Goal: Use online tool/utility: Utilize a website feature to perform a specific function

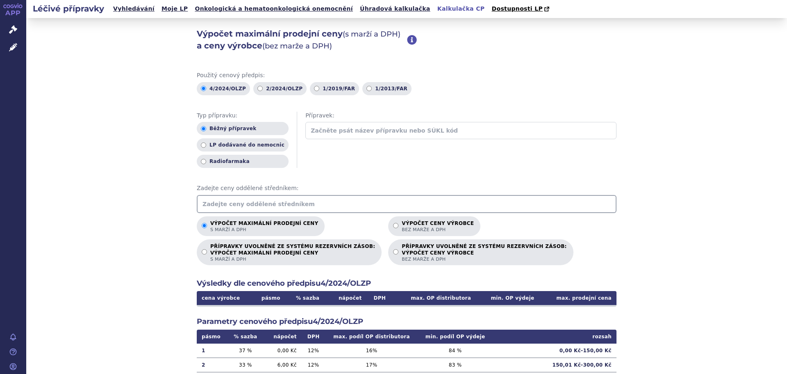
click at [218, 200] on input "text" at bounding box center [407, 204] width 420 height 18
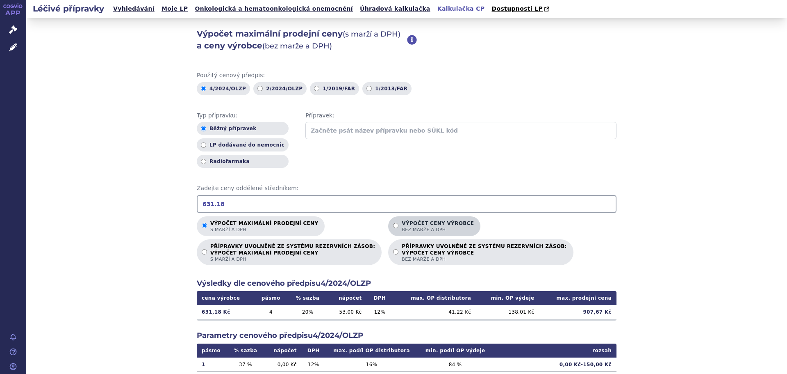
type input "631.18"
click at [393, 226] on input "Výpočet ceny výrobce bez marže a DPH" at bounding box center [395, 225] width 5 height 5
radio input "true"
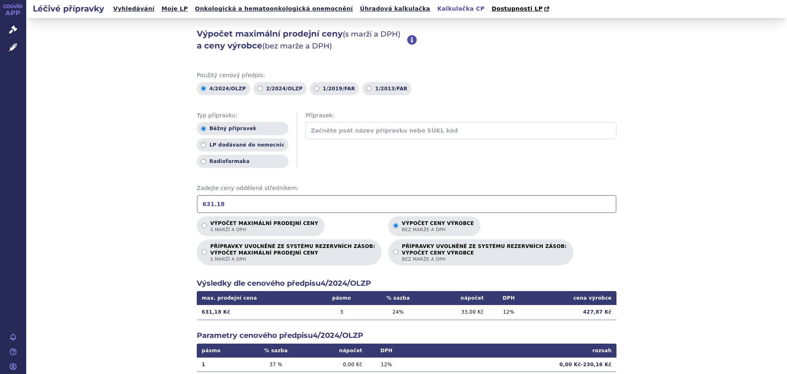
drag, startPoint x: 226, startPoint y: 201, endPoint x: 160, endPoint y: 201, distance: 66.4
click at [160, 201] on div "Výpočet maximální prodejní ceny (s marží a DPH) a ceny výrobce (bez marže a DPH…" at bounding box center [406, 257] width 761 height 479
drag, startPoint x: 220, startPoint y: 202, endPoint x: 140, endPoint y: 201, distance: 80.0
click at [140, 201] on div "Výpočet maximální prodejní ceny (s marží a DPH) a ceny výrobce (bez marže a DPH…" at bounding box center [406, 257] width 761 height 479
type input "313.59"
